Goal: Task Accomplishment & Management: Complete application form

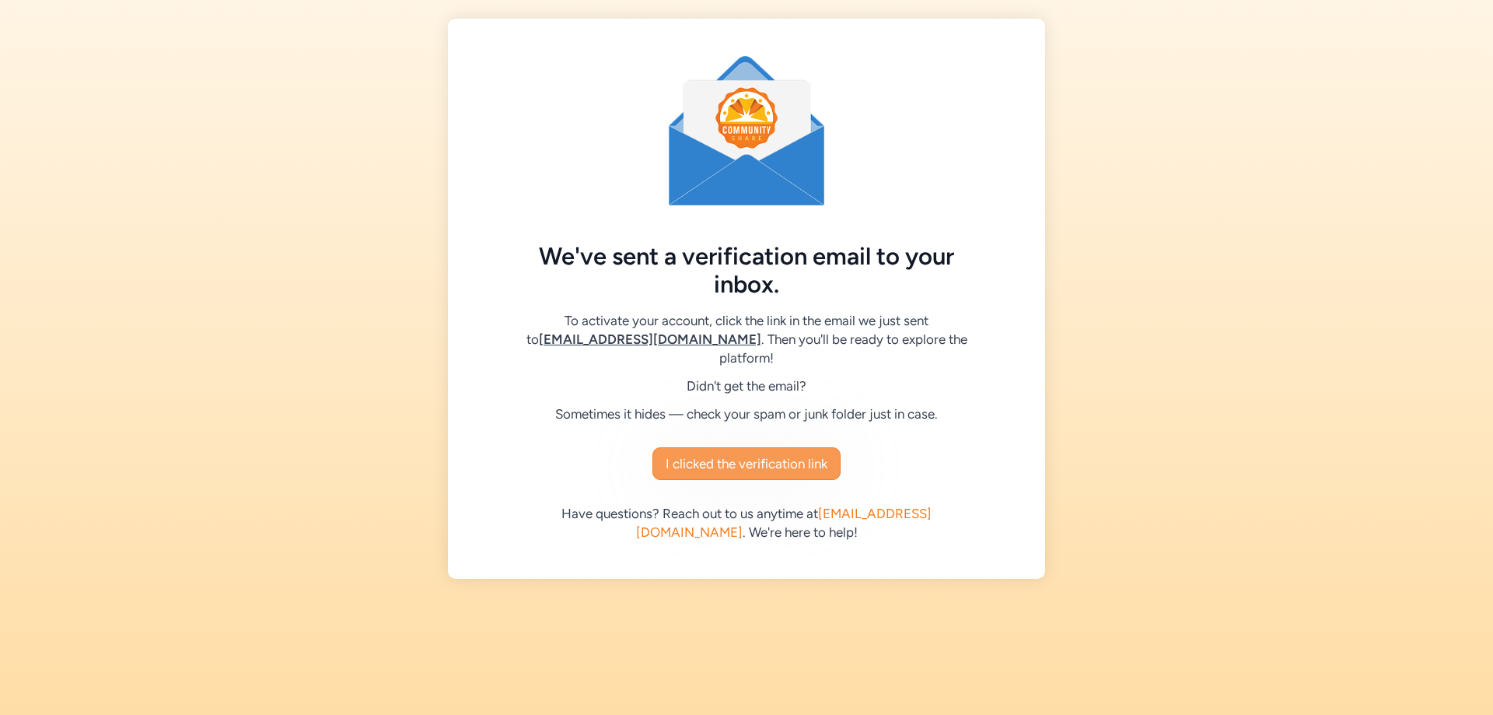
click at [739, 454] on span "I clicked the verification link" at bounding box center [747, 463] width 162 height 19
